Goal: Information Seeking & Learning: Find specific fact

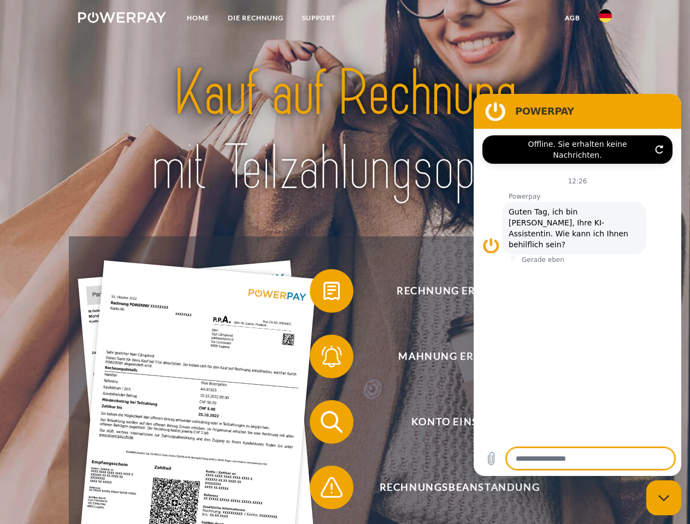
click at [122, 19] on img at bounding box center [122, 17] width 88 height 11
click at [605, 19] on img at bounding box center [604, 15] width 13 height 13
click at [572, 18] on link "agb" at bounding box center [572, 18] width 34 height 20
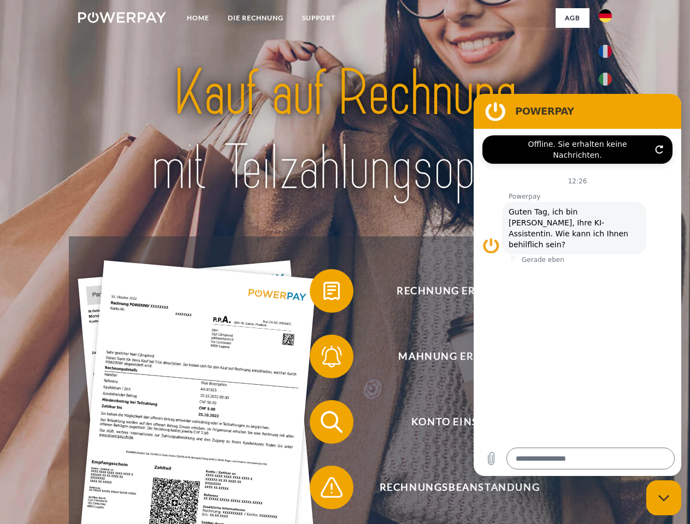
click at [323, 293] on span at bounding box center [315, 291] width 55 height 55
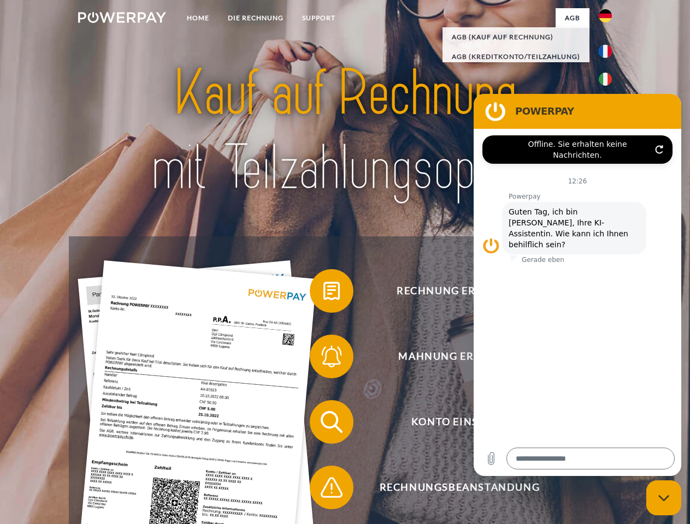
click at [323, 359] on span at bounding box center [315, 356] width 55 height 55
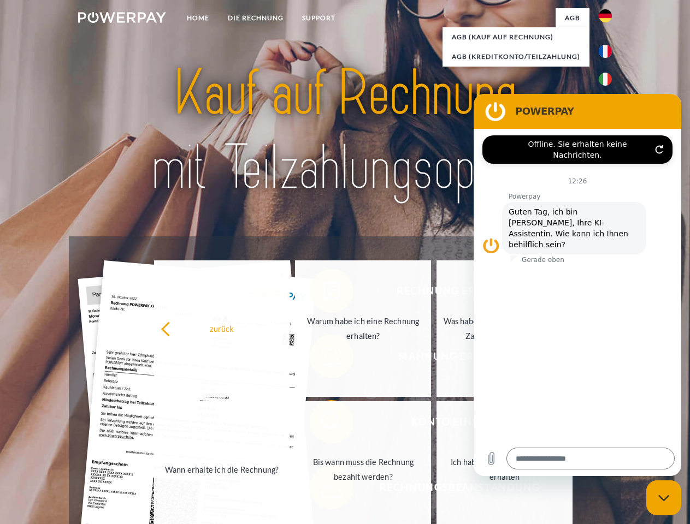
click at [323, 424] on link "Bis wann muss die Rechnung bezahlt werden?" at bounding box center [363, 469] width 136 height 137
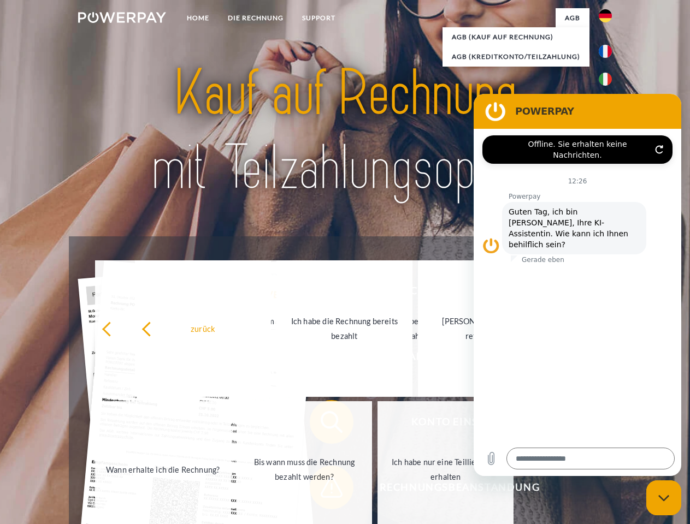
click at [323, 490] on link "Bis wann muss die Rechnung bezahlt werden?" at bounding box center [304, 469] width 136 height 137
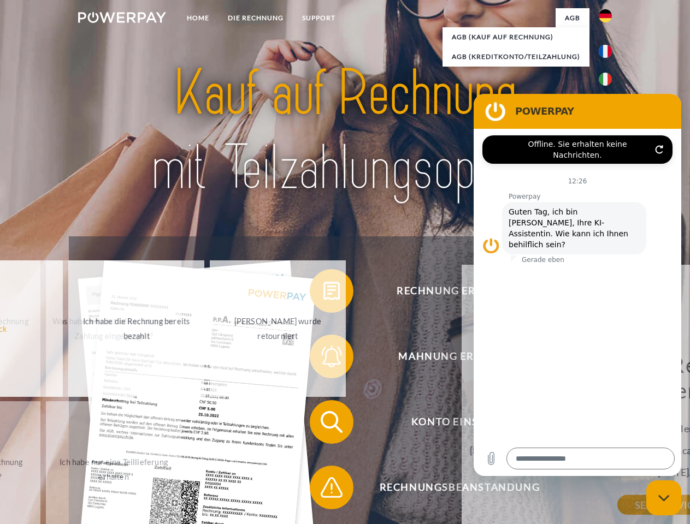
click at [663, 498] on icon "Messaging-Fenster schließen" at bounding box center [663, 498] width 11 height 7
type textarea "*"
